Goal: Transaction & Acquisition: Purchase product/service

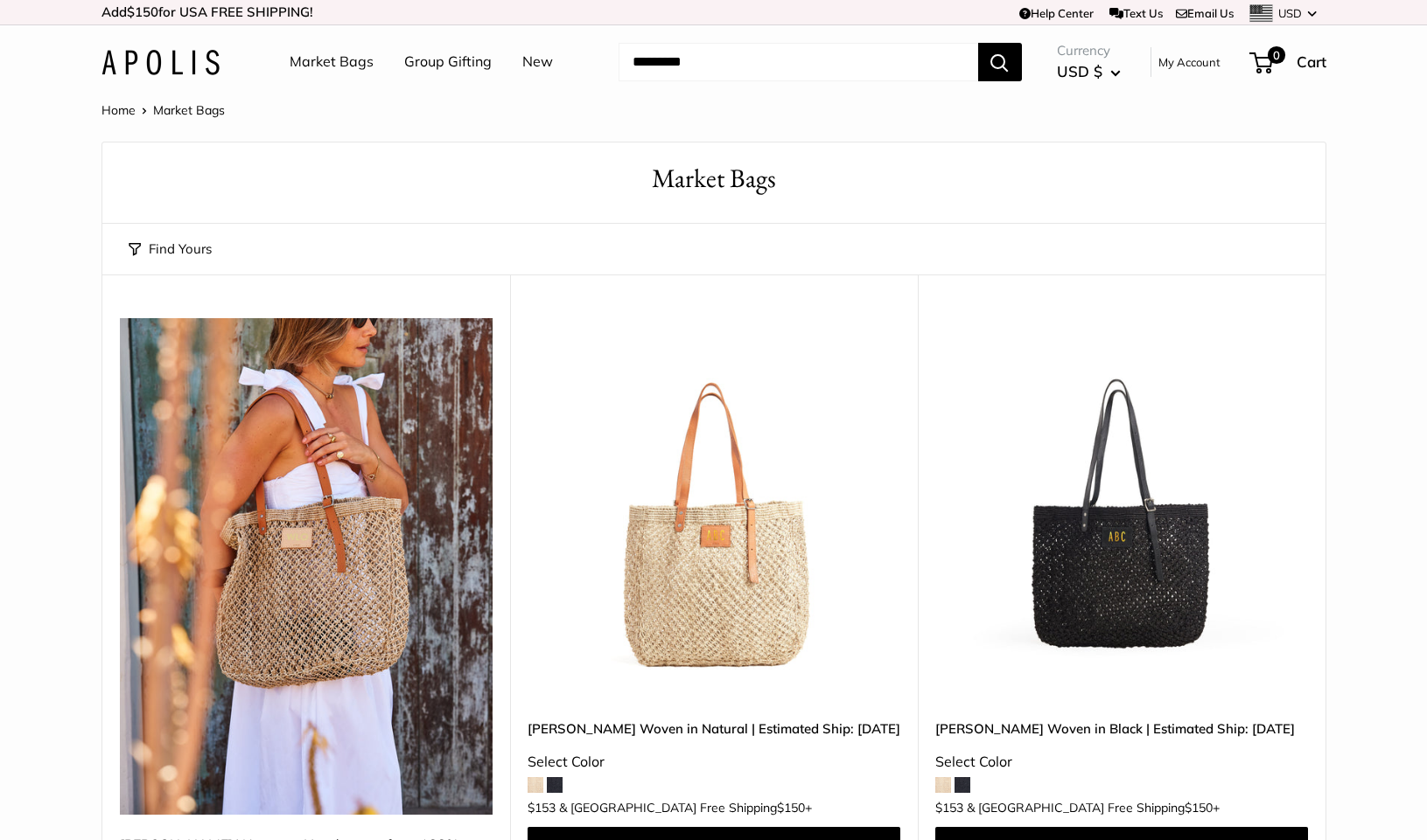
click at [0, 0] on img at bounding box center [0, 0] width 0 height 0
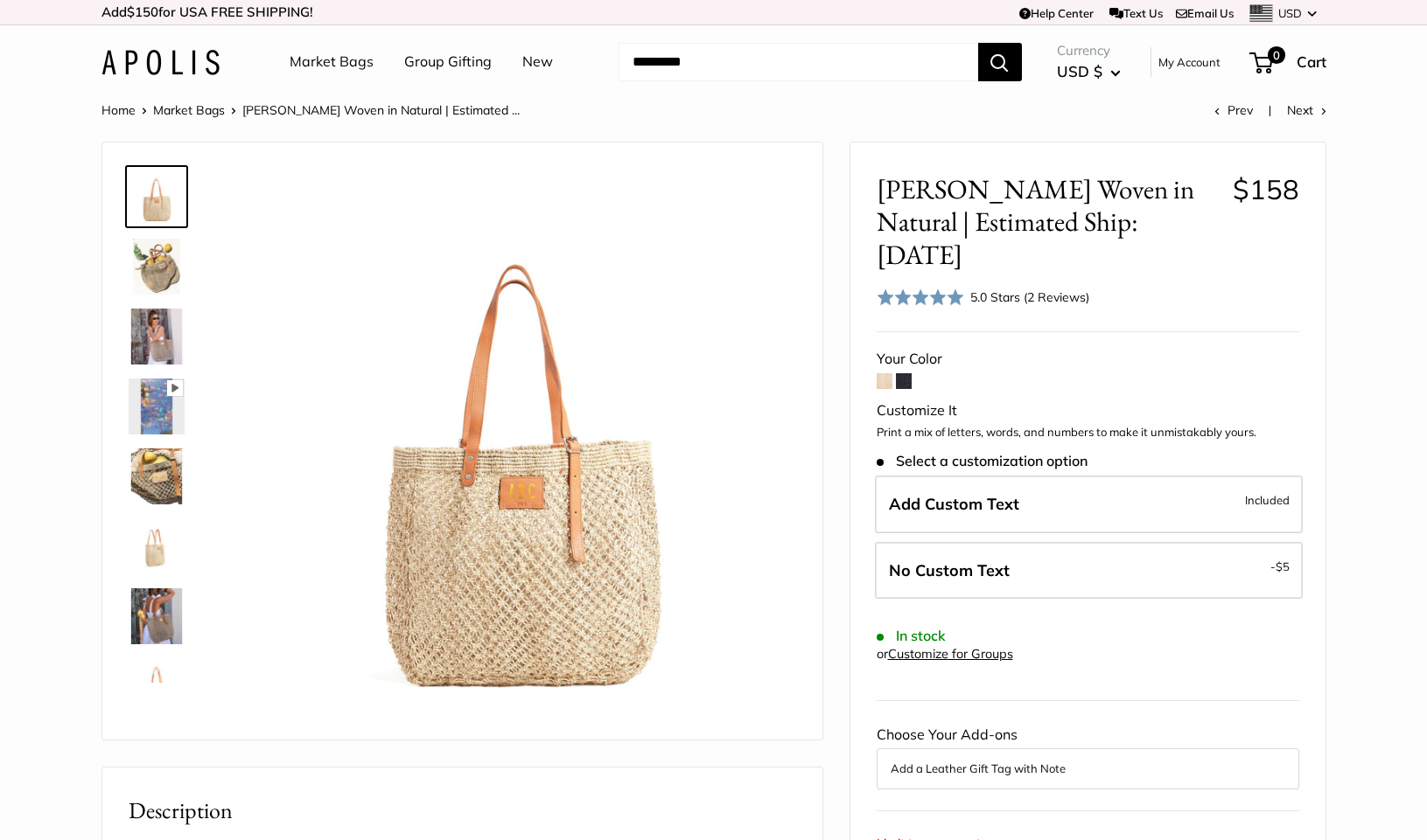
click at [166, 462] on img at bounding box center [156, 476] width 56 height 56
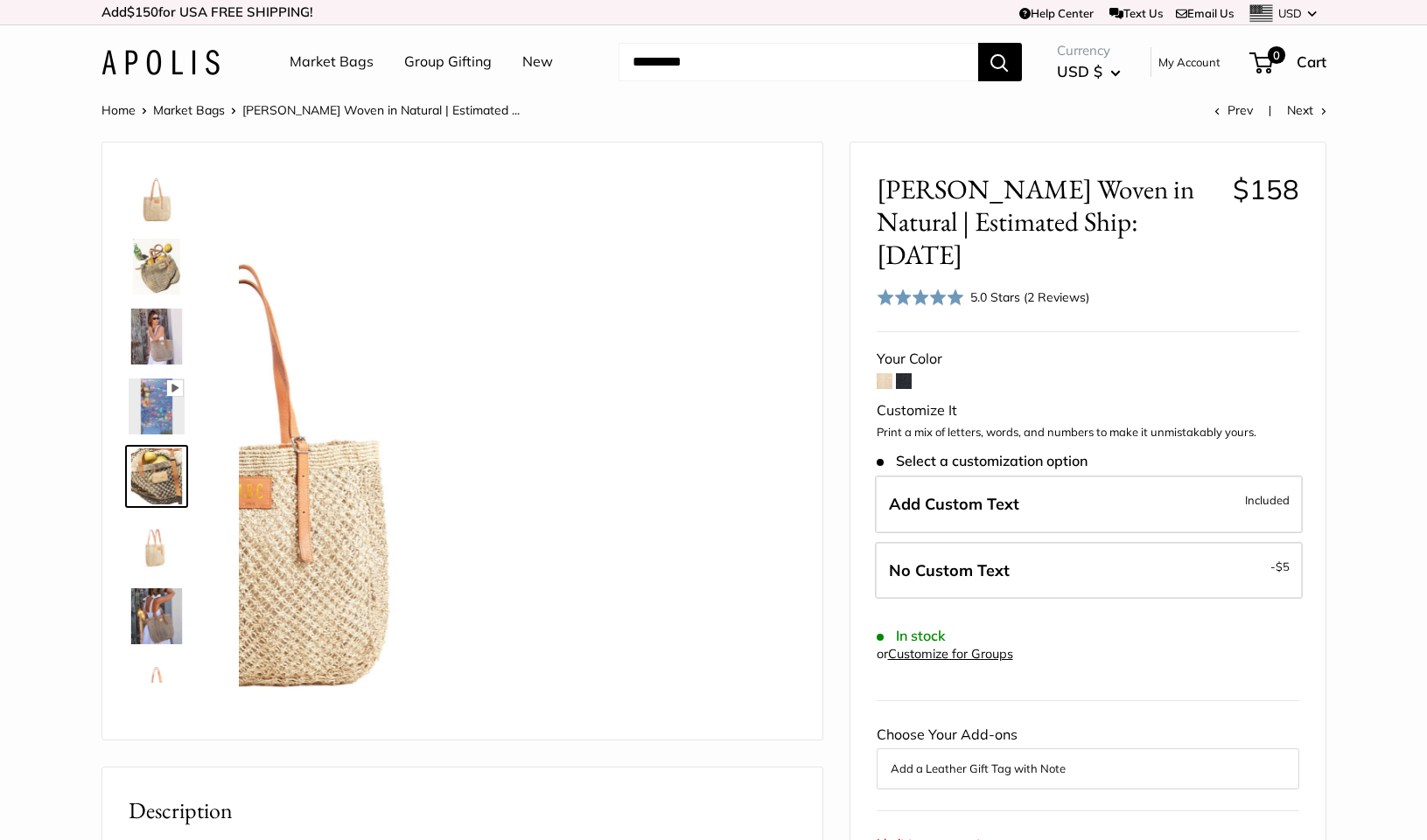
scroll to position [55, 0]
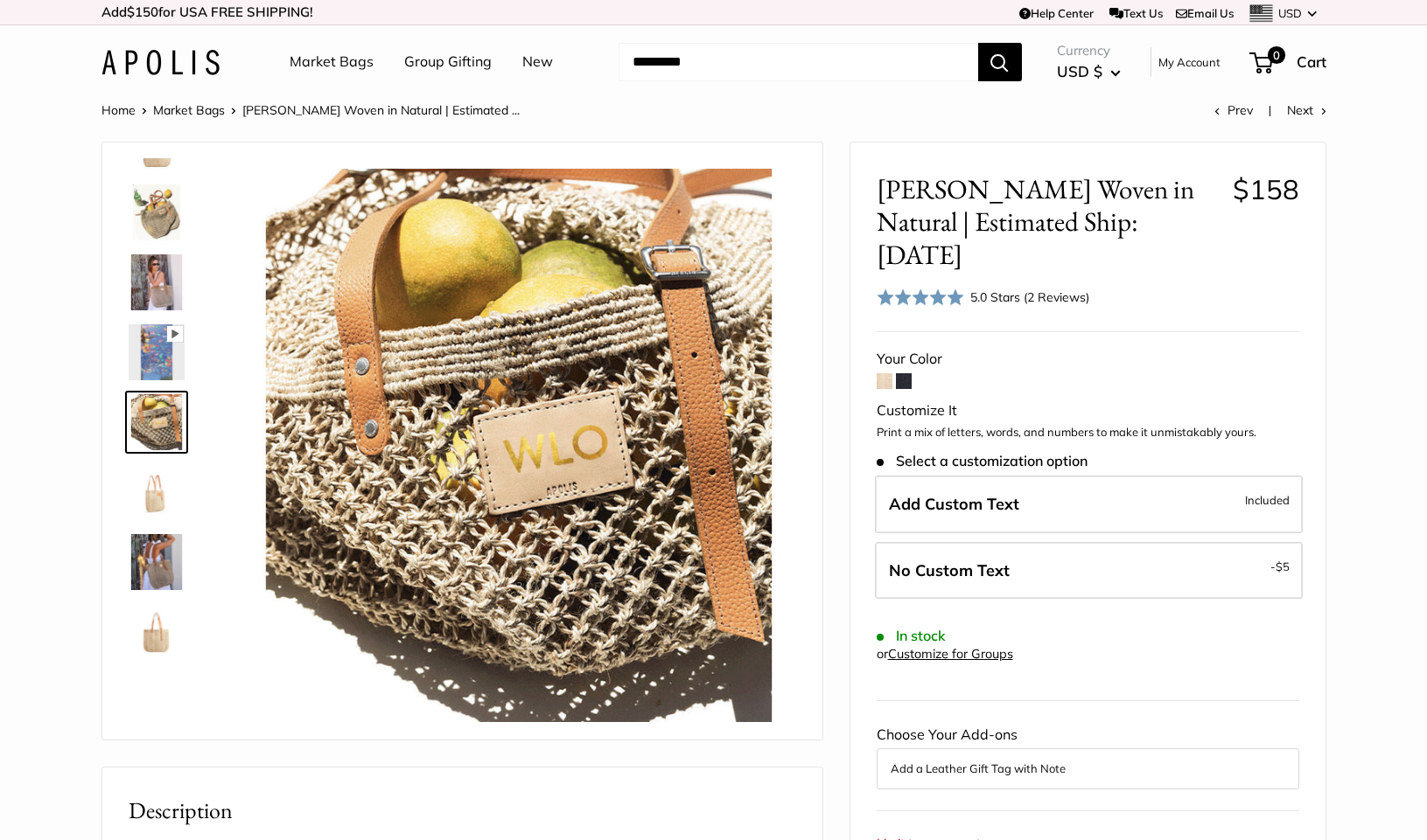
click at [159, 294] on img at bounding box center [156, 282] width 56 height 56
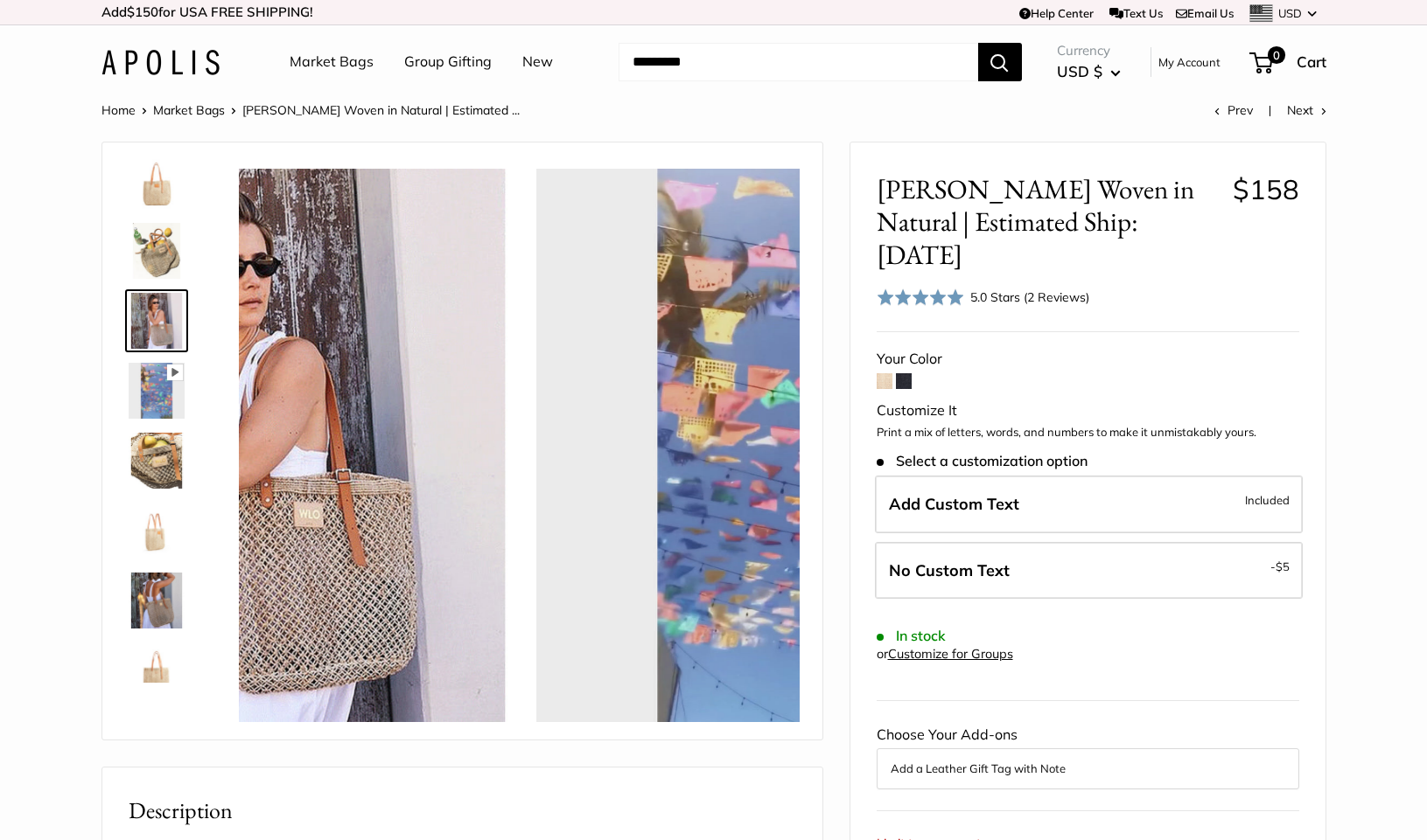
scroll to position [0, 0]
